Goal: Information Seeking & Learning: Learn about a topic

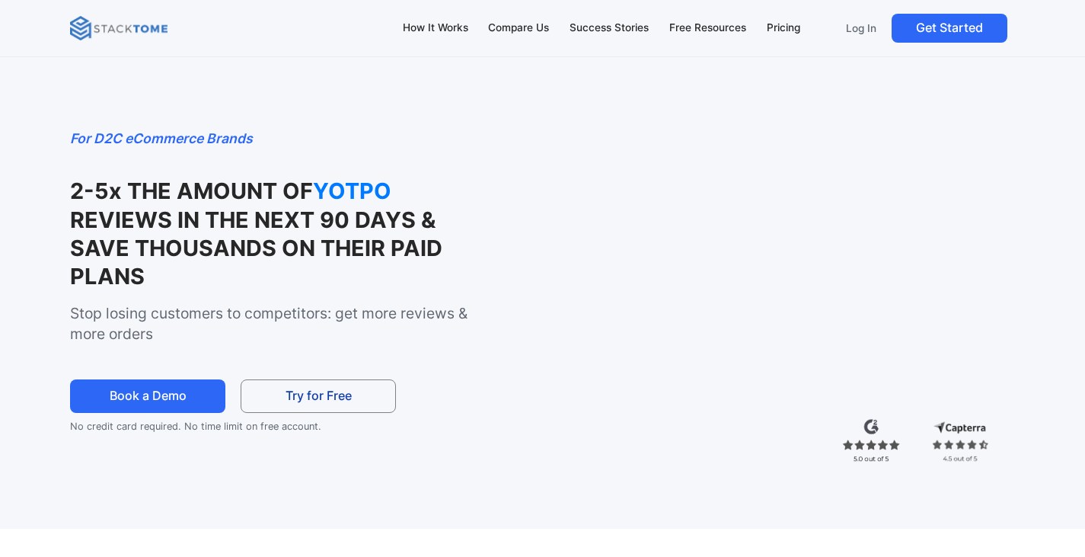
click at [117, 33] on img at bounding box center [118, 28] width 97 height 24
click at [418, 22] on div "How It Works" at bounding box center [435, 28] width 65 height 17
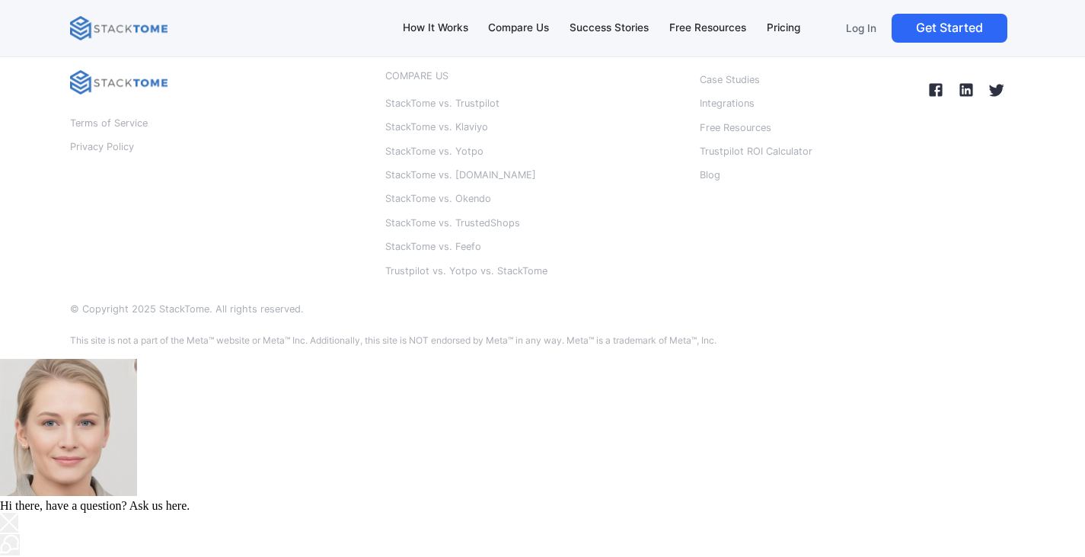
scroll to position [8797, 0]
click at [716, 113] on p "Integrations" at bounding box center [727, 104] width 55 height 20
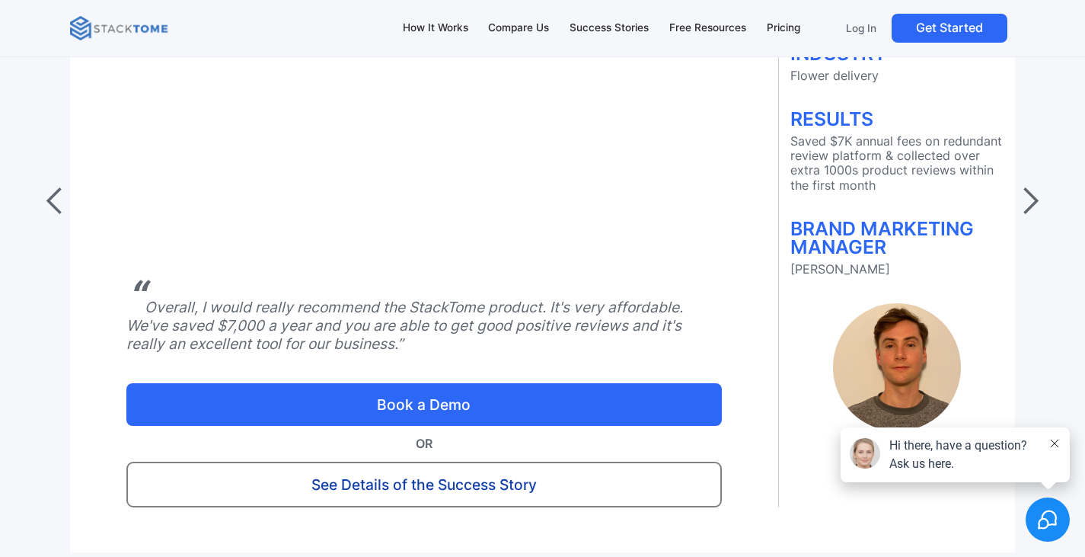
scroll to position [6244, 0]
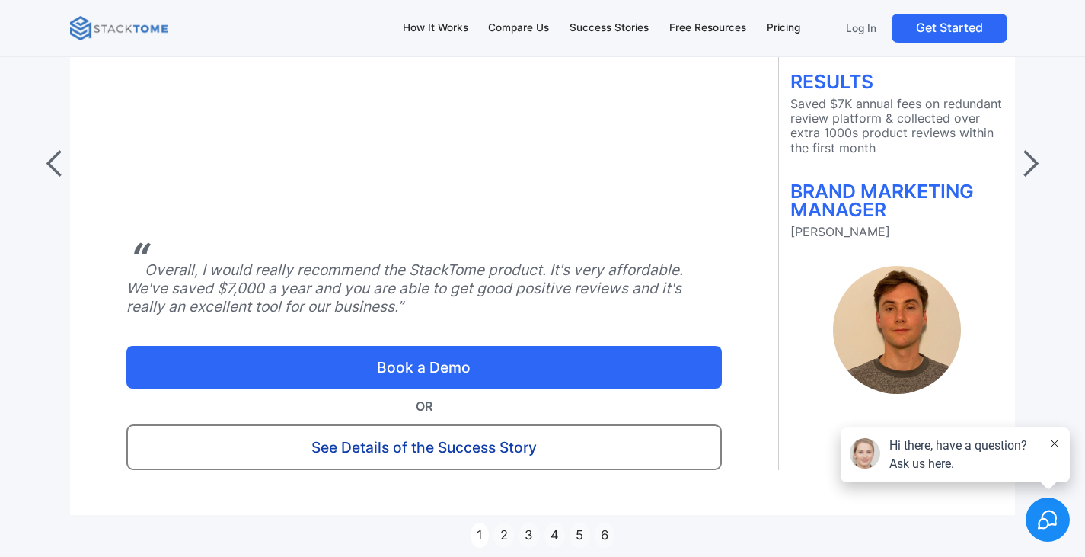
click at [1030, 179] on div "next slide" at bounding box center [1030, 163] width 30 height 30
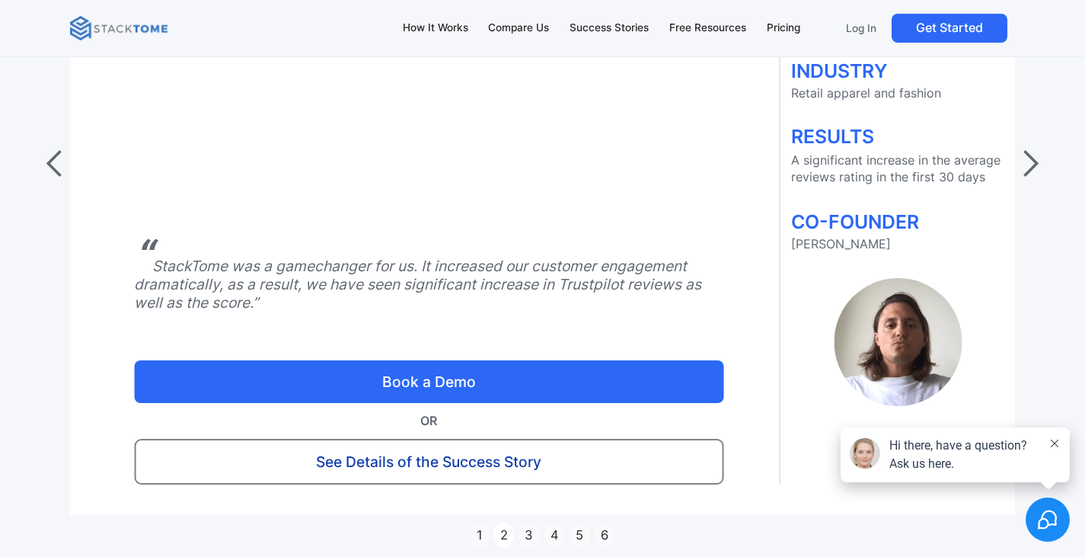
click at [1030, 179] on div "next slide" at bounding box center [1030, 163] width 30 height 30
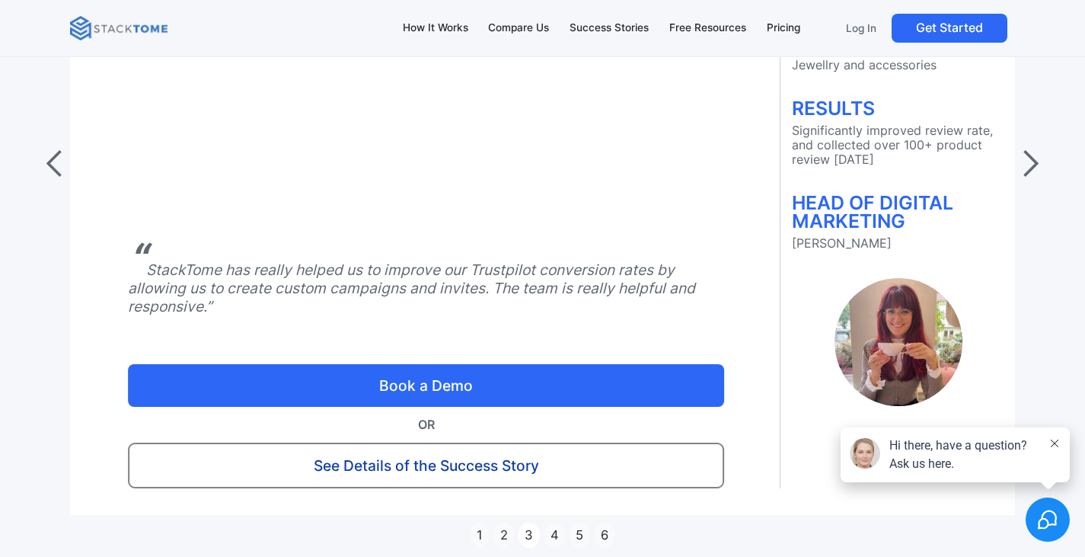
click at [1030, 179] on div "next slide" at bounding box center [1030, 163] width 30 height 30
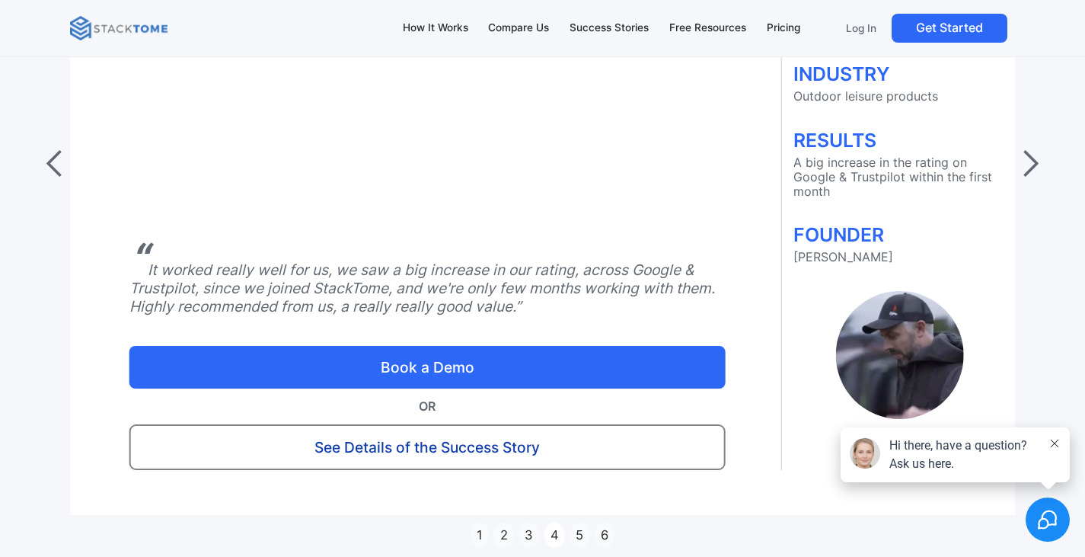
click at [1030, 179] on div "next slide" at bounding box center [1030, 163] width 30 height 30
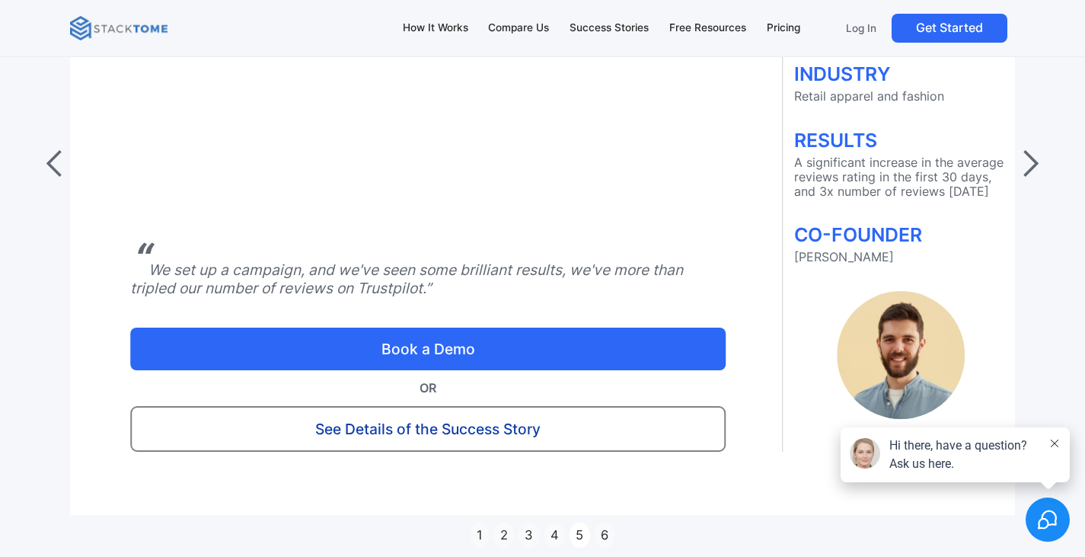
click at [1030, 179] on div "next slide" at bounding box center [1030, 163] width 30 height 30
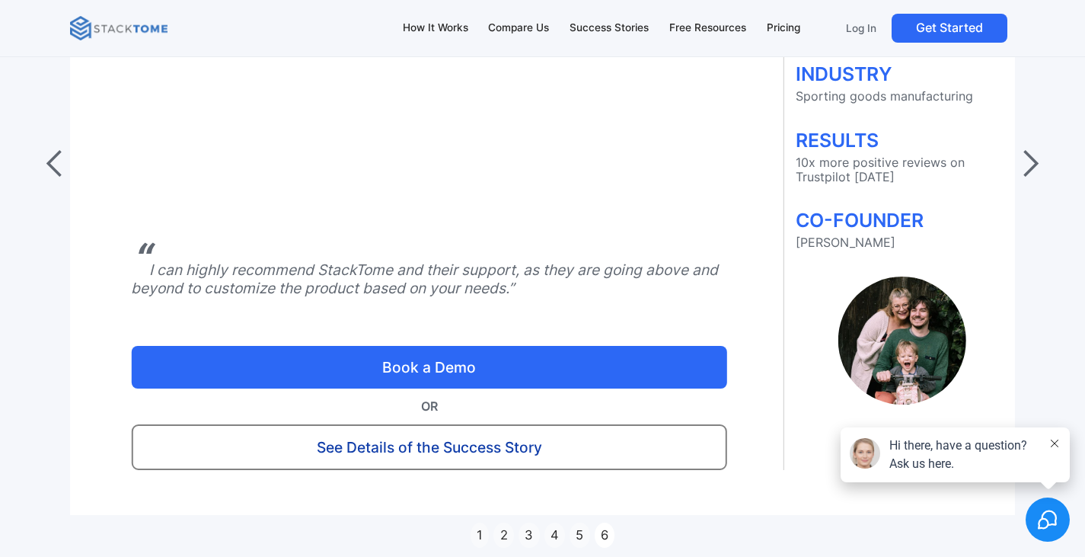
click at [1030, 179] on div "next slide" at bounding box center [1030, 163] width 30 height 30
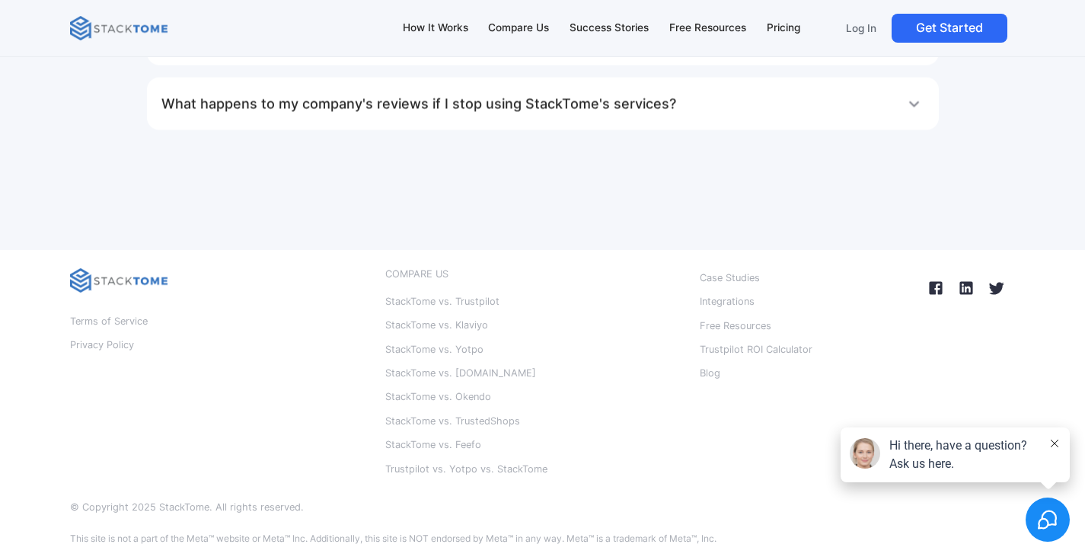
scroll to position [8797, 0]
click at [960, 286] on img at bounding box center [966, 288] width 24 height 24
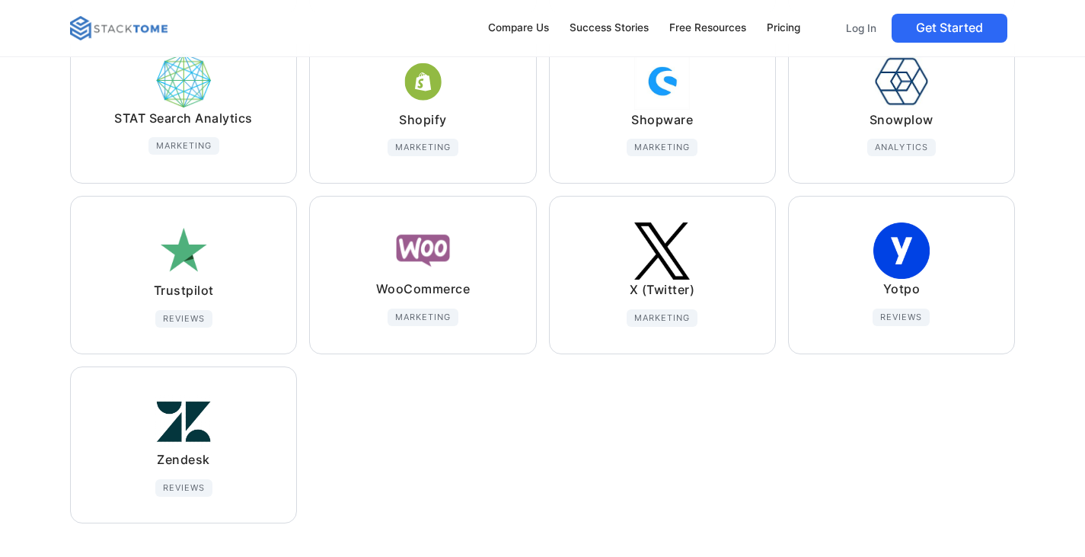
scroll to position [1218, 0]
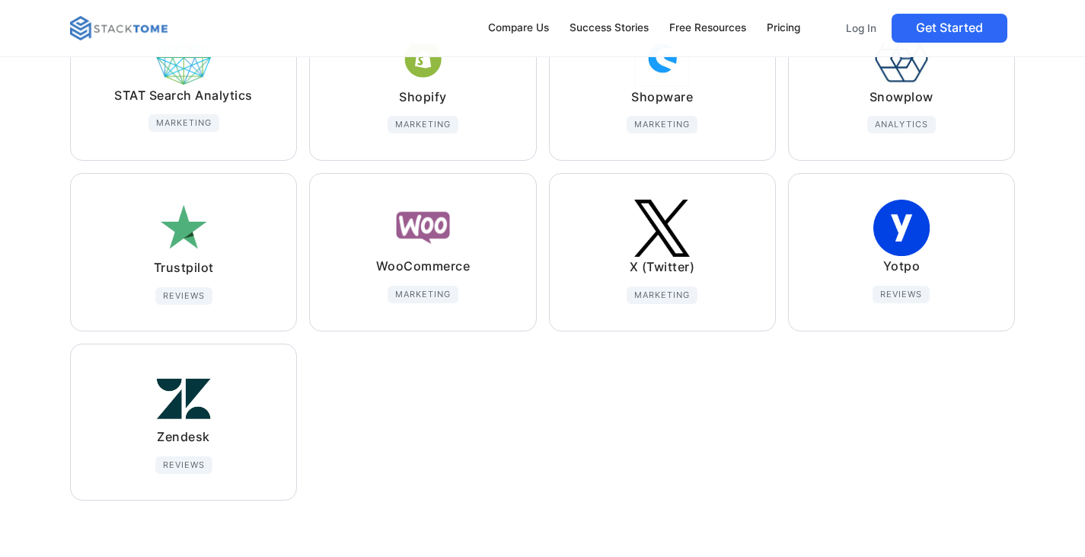
click at [201, 251] on img at bounding box center [183, 229] width 56 height 58
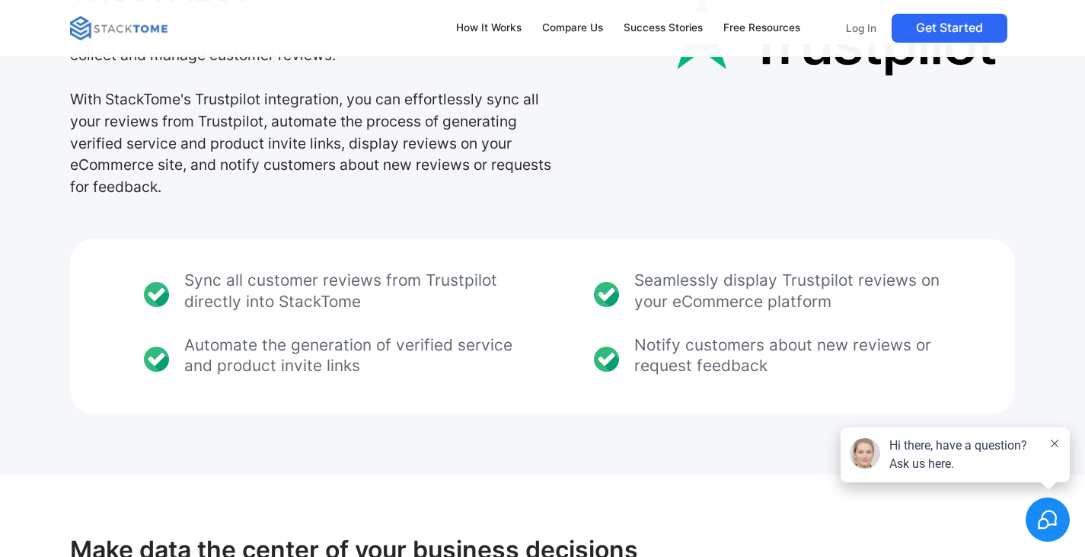
scroll to position [228, 0]
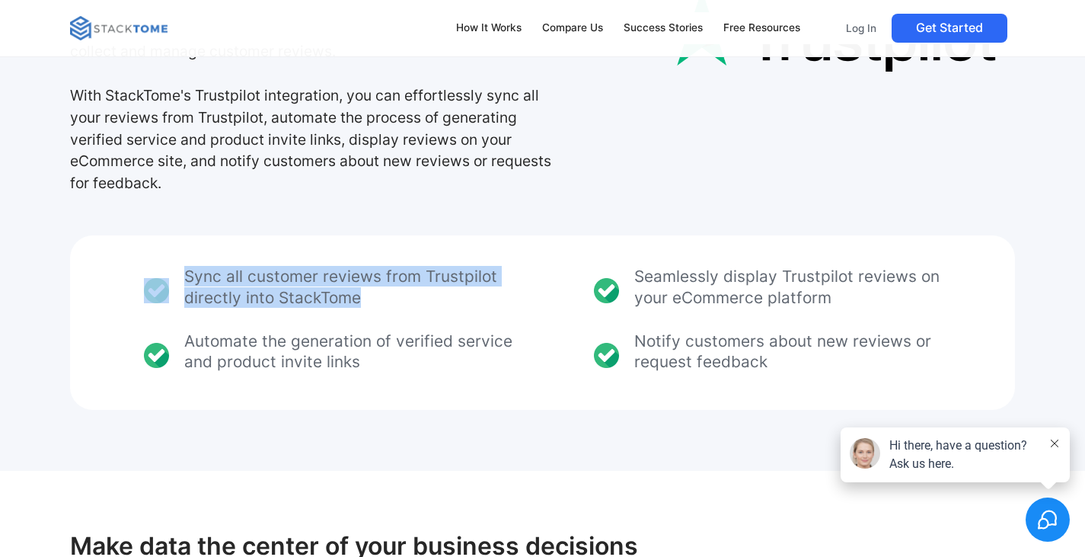
drag, startPoint x: 201, startPoint y: 273, endPoint x: 410, endPoint y: 305, distance: 211.1
click at [410, 305] on div "Sync all customer reviews from Trustpilot directly into StackTome Seamlessly di…" at bounding box center [527, 322] width 915 height 113
click at [410, 305] on p "Sync all customer reviews from Trustpilot directly into StackTome" at bounding box center [351, 286] width 335 height 41
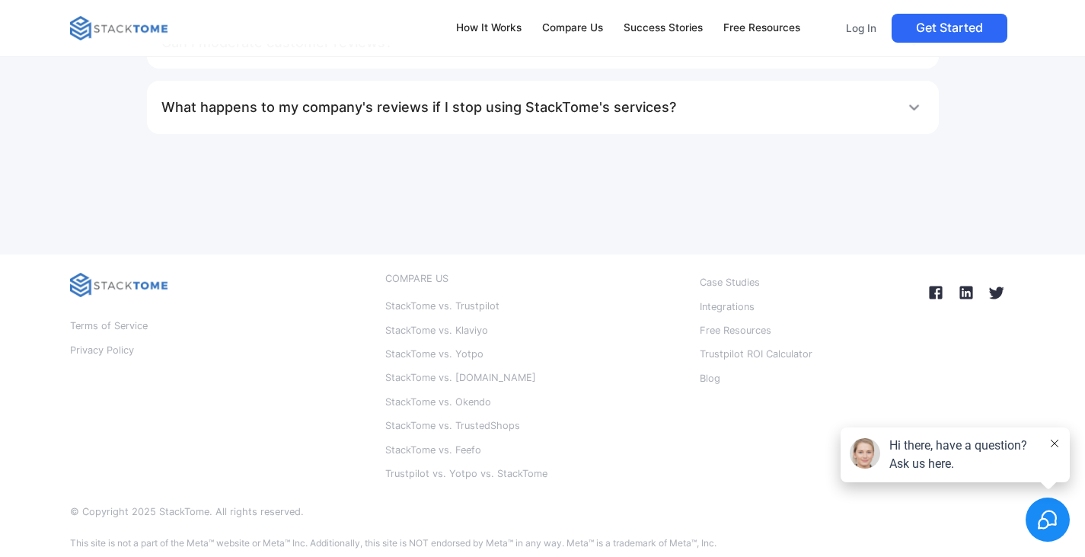
scroll to position [3434, 0]
